Goal: Information Seeking & Learning: Understand process/instructions

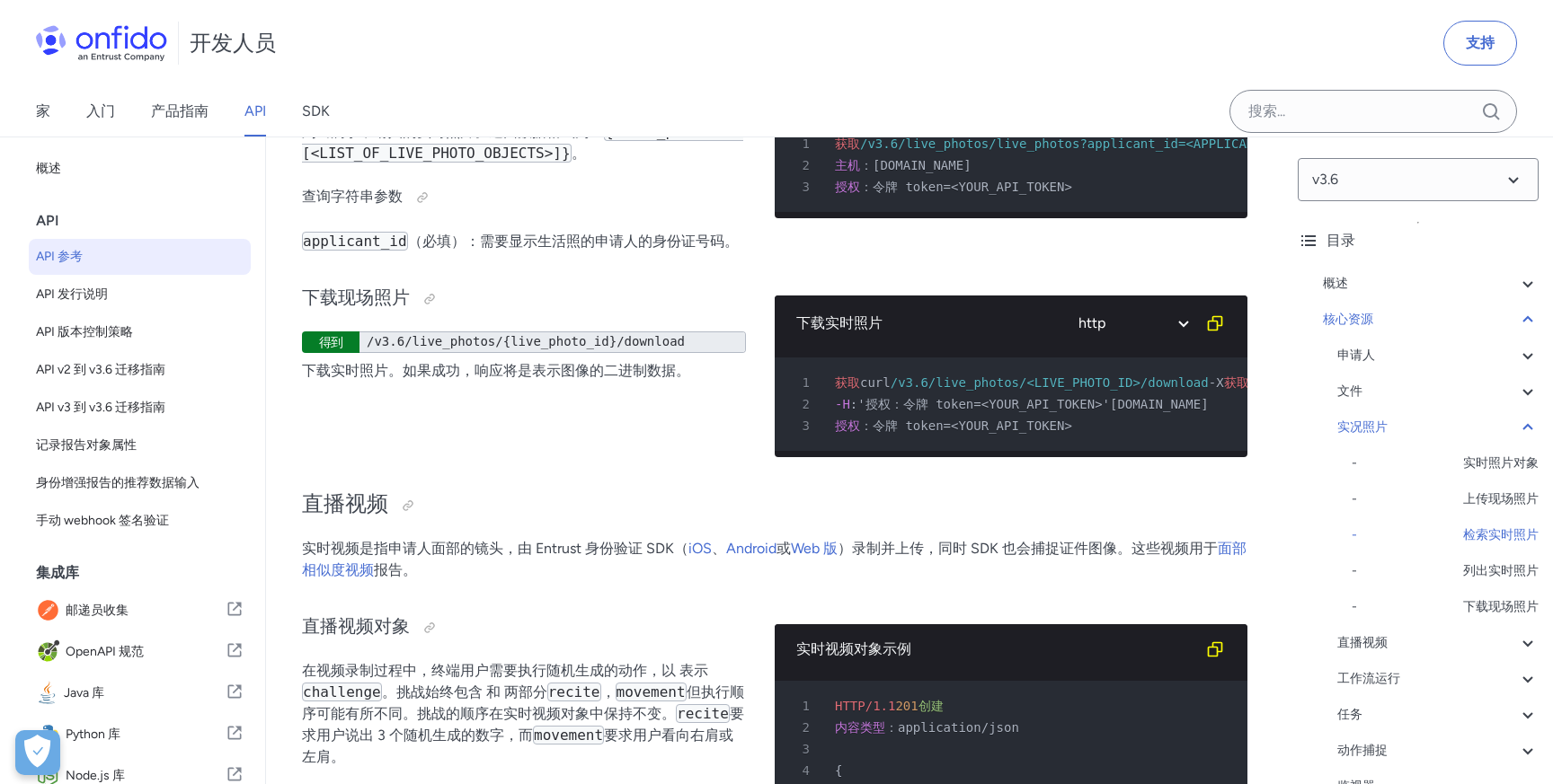
scroll to position [64, 0]
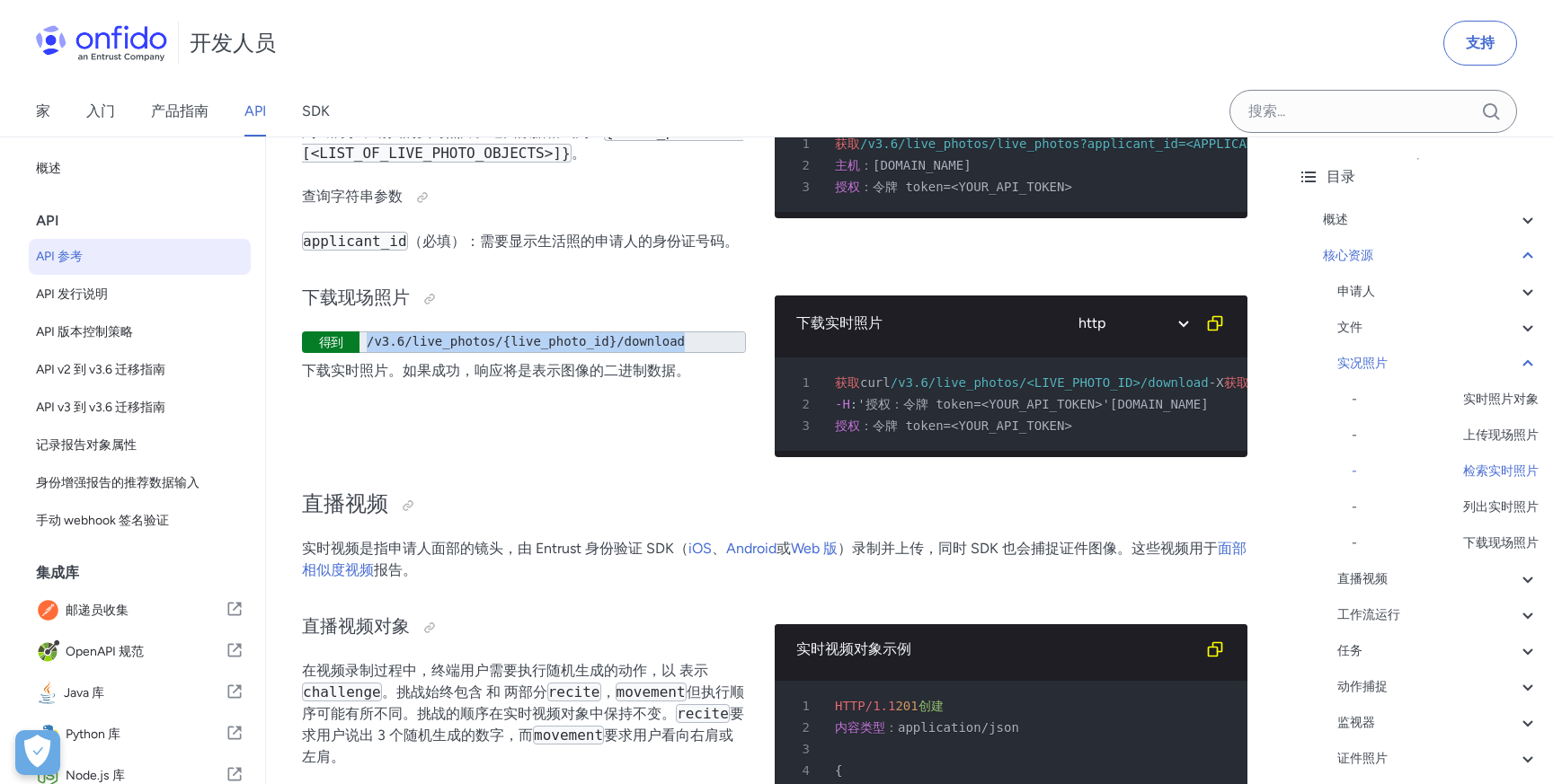
click at [513, 348] on font "/v3.6/live_photos/{live_photo_id}/download" at bounding box center [526, 342] width 318 height 15
click at [576, 348] on font "/v3.6/live_photos/{live_photo_id}/download" at bounding box center [526, 342] width 318 height 15
click at [990, 390] on font "/v3.6/live_photos/<LIVE_PHOTO_ID>/download" at bounding box center [1049, 383] width 318 height 15
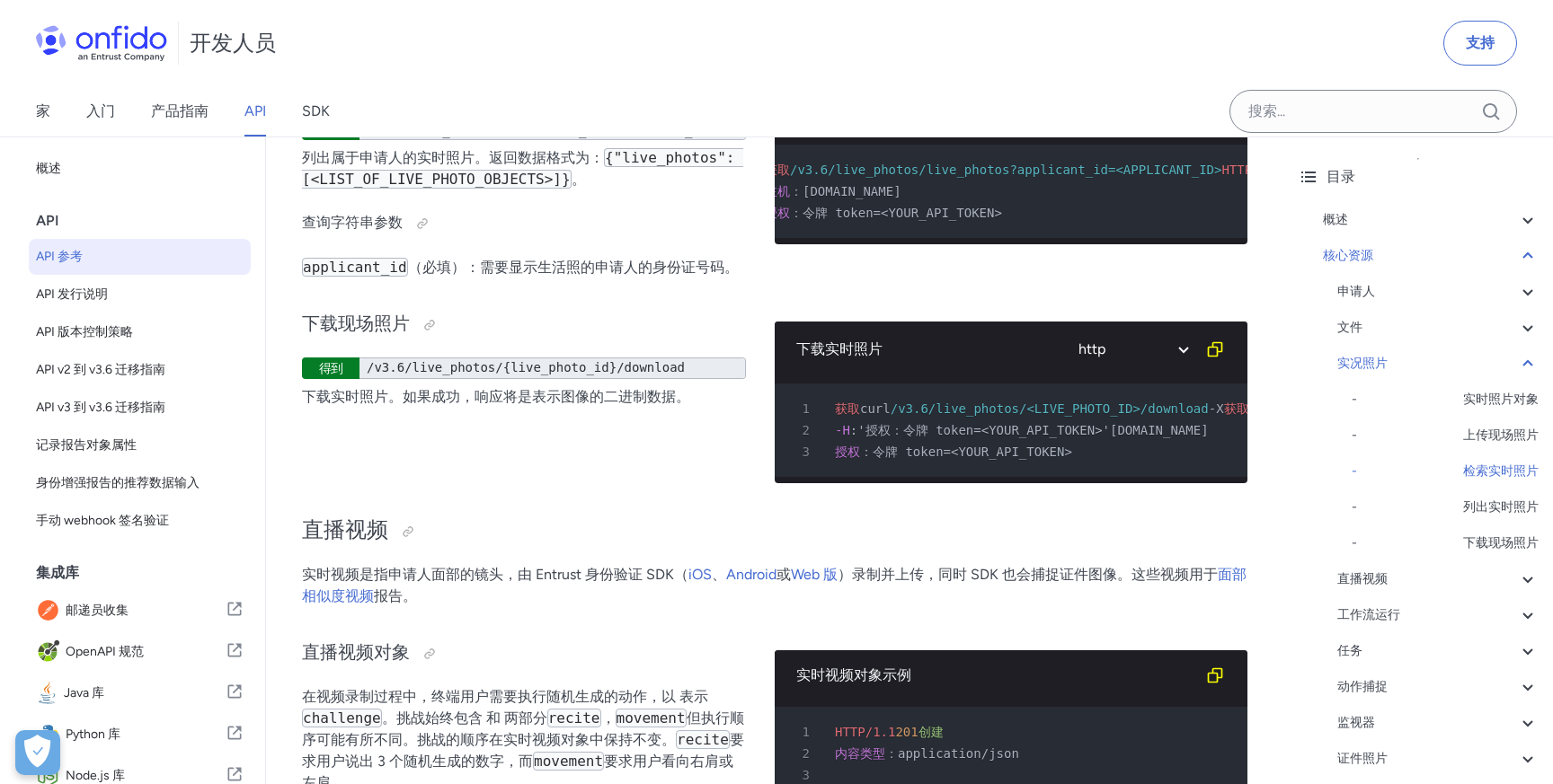
scroll to position [0, 0]
drag, startPoint x: 998, startPoint y: 370, endPoint x: 1074, endPoint y: 366, distance: 76.1
click at [1074, 177] on font "/v3.6/live_photos/live_photos?applicant_id=<APPLICANT_ID>" at bounding box center [1075, 170] width 431 height 15
copy font "live_photo"
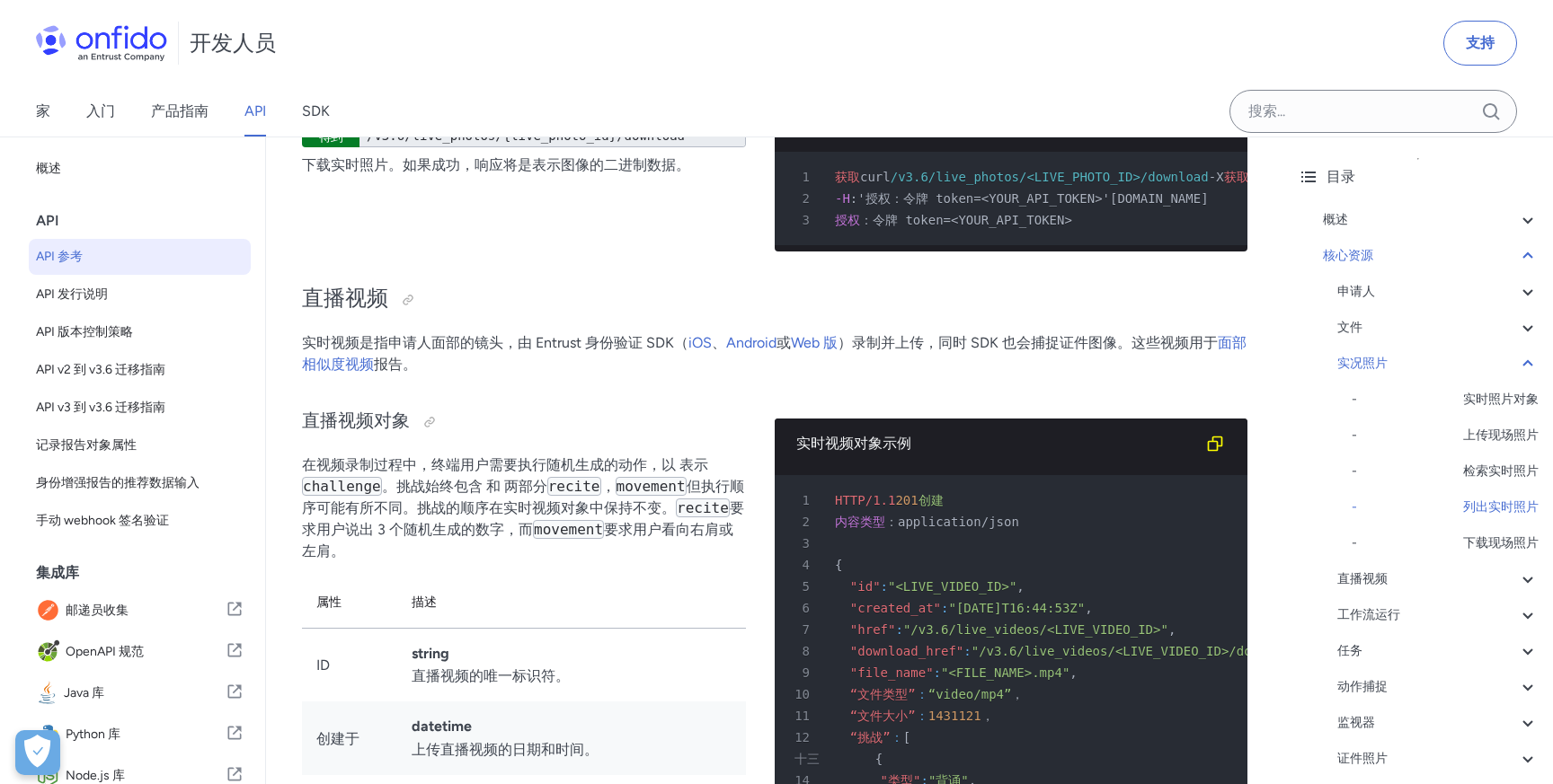
scroll to position [34215, 0]
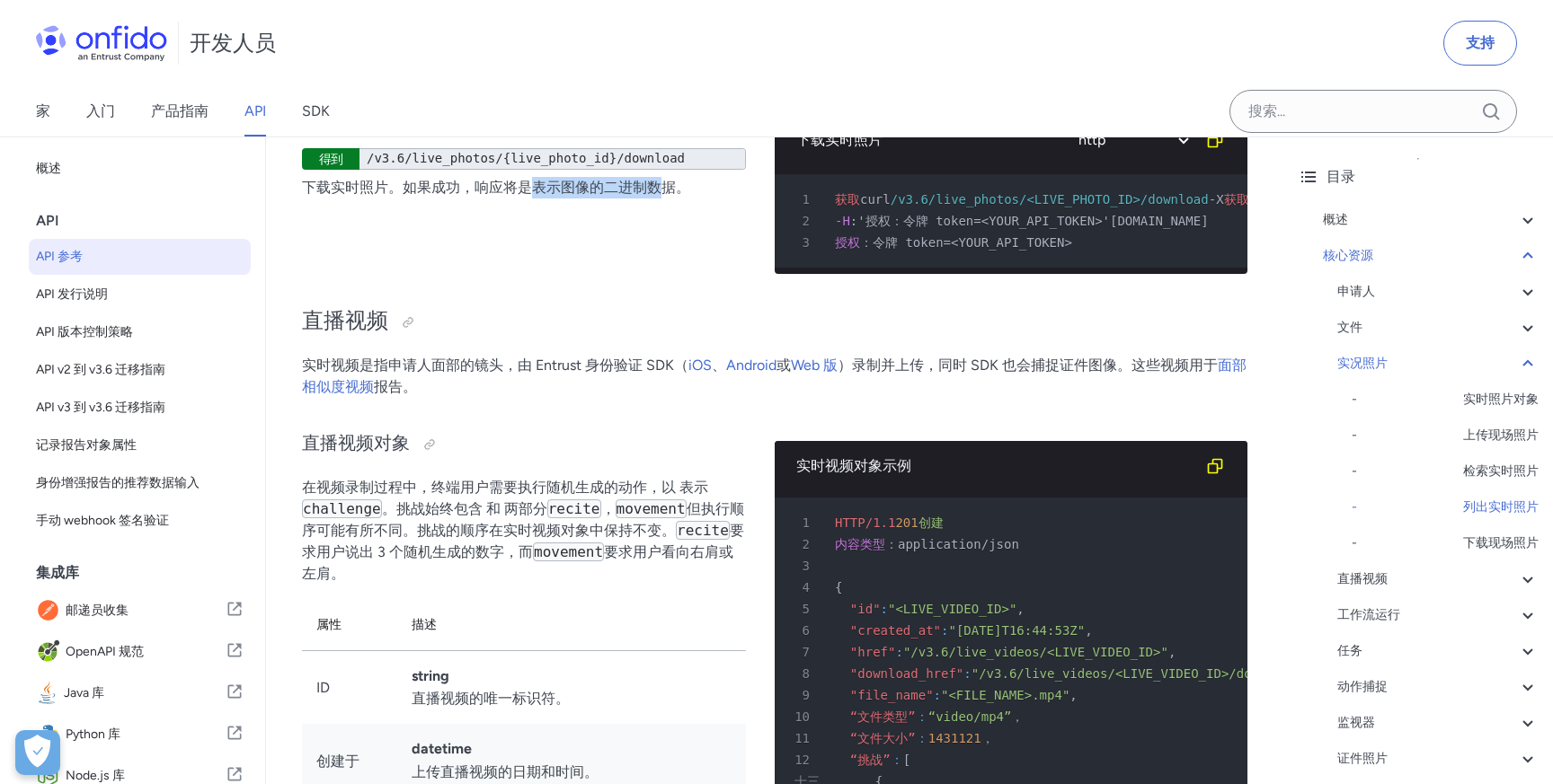
drag, startPoint x: 534, startPoint y: 389, endPoint x: 666, endPoint y: 380, distance: 132.3
click at [666, 196] on font "下载实时照片。如果成功，响应将是表示图像的二进制数据。" at bounding box center [496, 187] width 388 height 17
click at [580, 288] on div "下载现场照片 得到 /v3.6/live_photos/{live_photo_id}/download 下载实时照片。如果成功，响应将是表示图像的二进制数据。" at bounding box center [524, 186] width 444 height 205
drag, startPoint x: 563, startPoint y: 384, endPoint x: 672, endPoint y: 378, distance: 109.2
click at [672, 196] on font "下载实时照片。如果成功，响应将是表示图像的二进制数据。" at bounding box center [496, 187] width 388 height 17
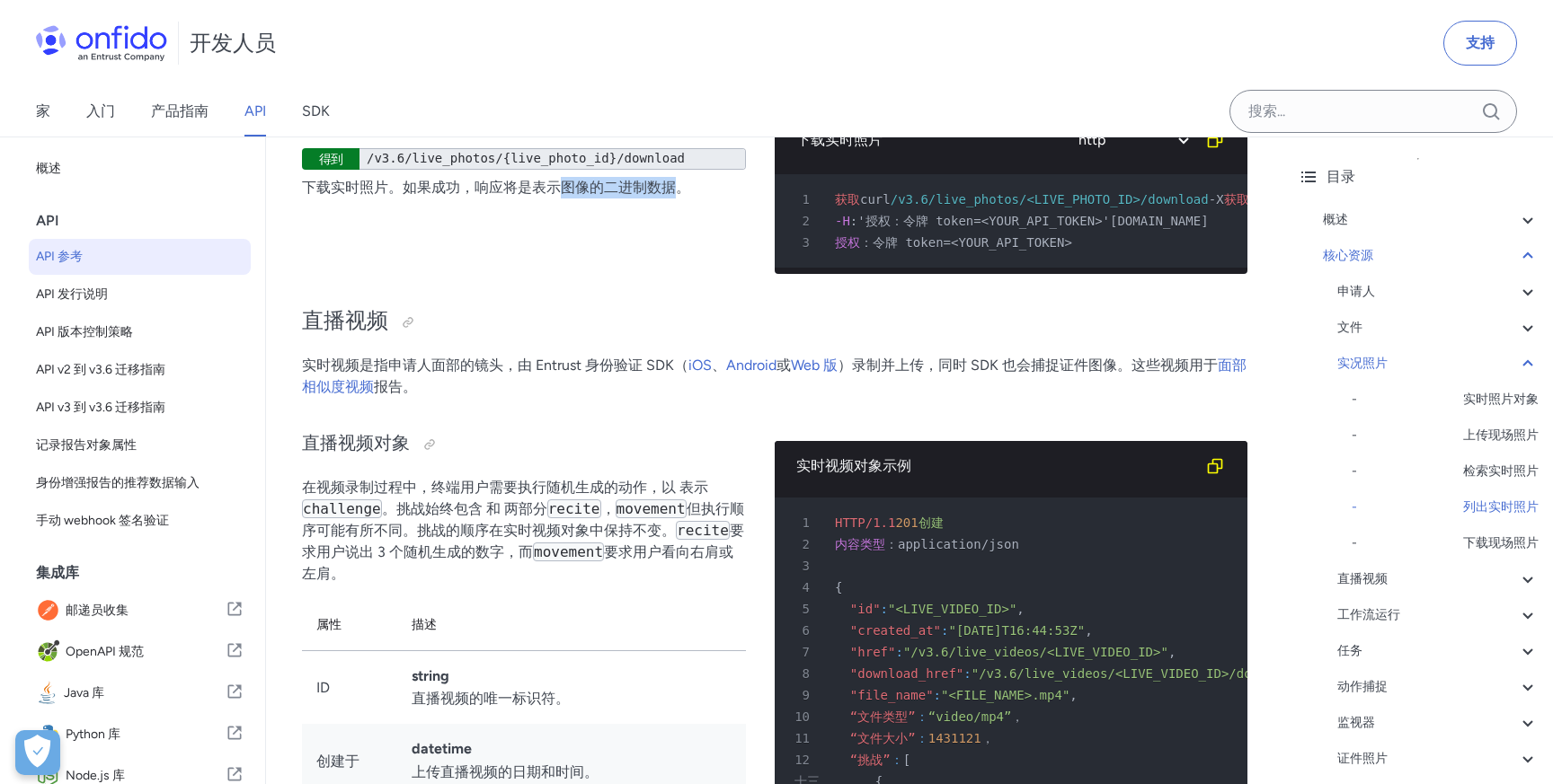
copy font "图像的二进制数据"
click at [628, 288] on div "下载现场照片 得到 /v3.6/live_photos/{live_photo_id}/download 下载实时照片。如果成功，响应将是表示图像的二进制数据。" at bounding box center [524, 186] width 444 height 205
drag, startPoint x: 478, startPoint y: 385, endPoint x: 673, endPoint y: 386, distance: 195.0
click at [673, 196] on font "下载实时照片。如果成功，响应将是表示图像的二进制数据。" at bounding box center [496, 187] width 388 height 17
copy font "响应将是表示图像的二进制数据"
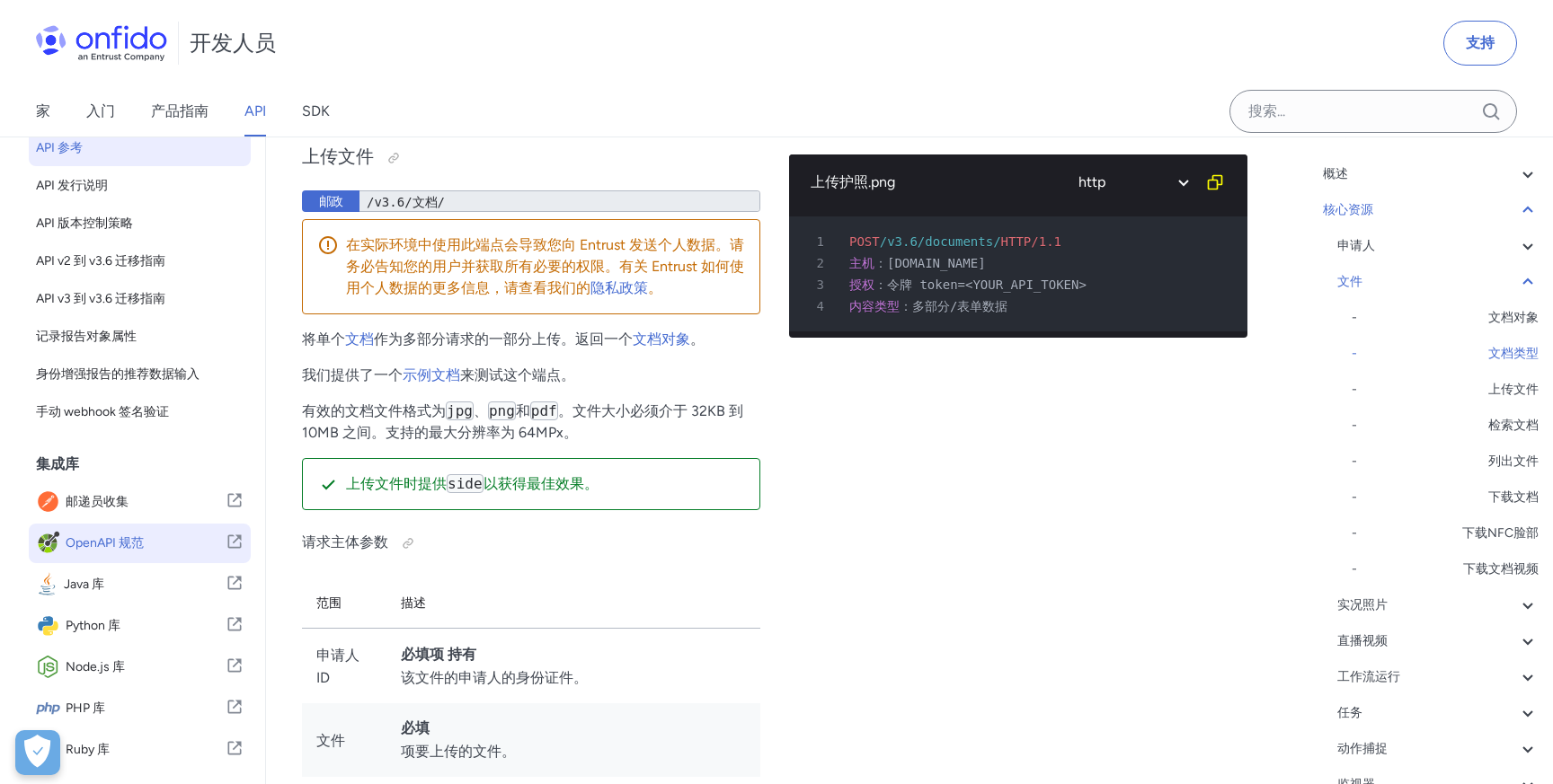
scroll to position [182, 0]
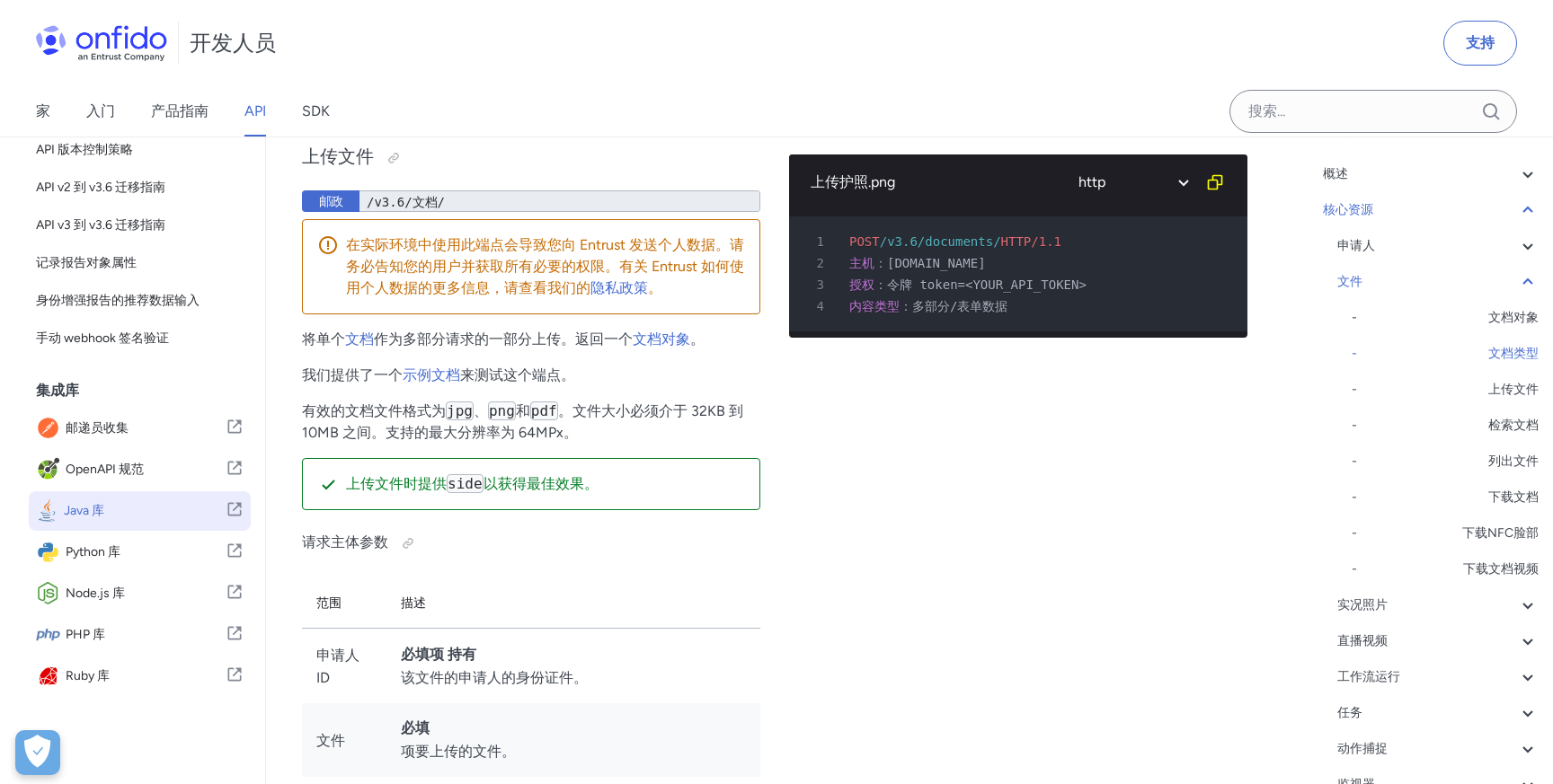
click at [130, 518] on span "Java 库" at bounding box center [144, 511] width 162 height 25
